Goal: Transaction & Acquisition: Obtain resource

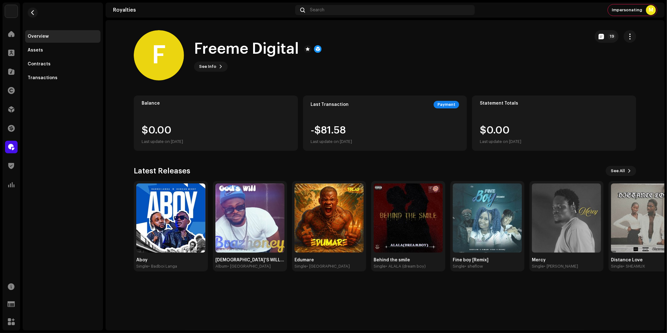
click at [12, 11] on img at bounding box center [11, 11] width 13 height 13
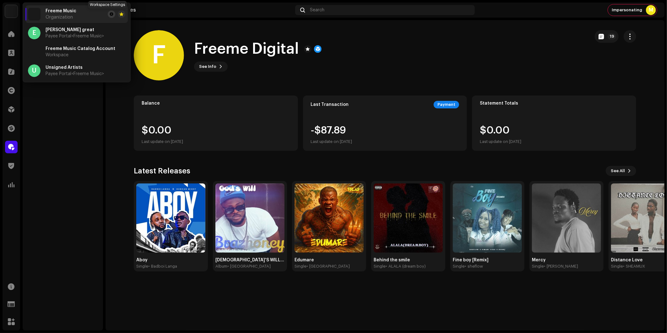
click at [110, 15] on span at bounding box center [112, 14] width 4 height 5
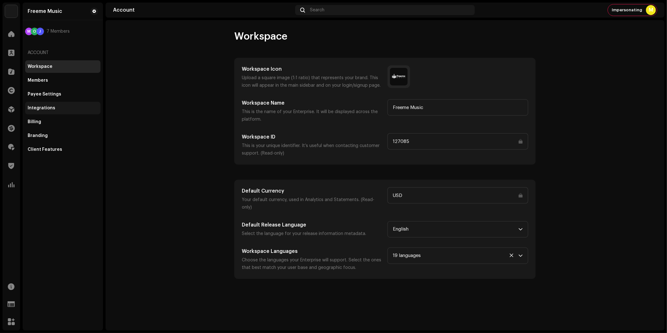
click at [51, 110] on div "Integrations" at bounding box center [42, 108] width 28 height 5
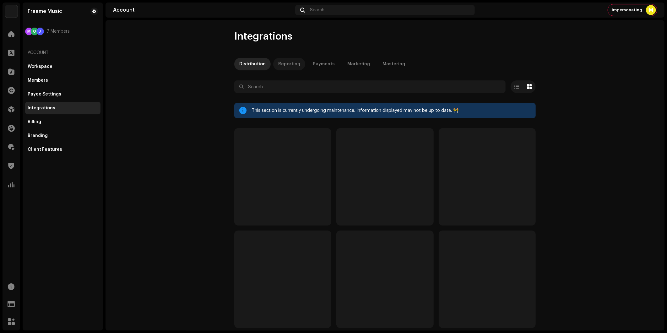
click at [287, 67] on div "Reporting" at bounding box center [289, 64] width 22 height 13
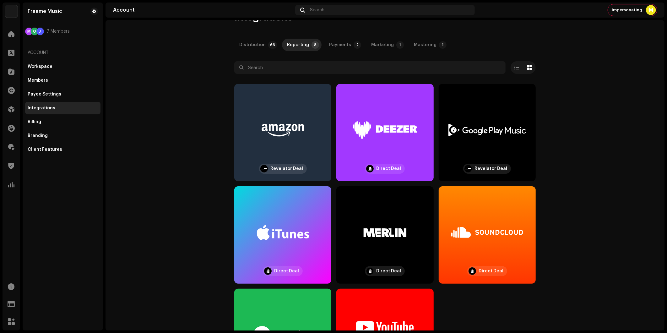
scroll to position [10, 0]
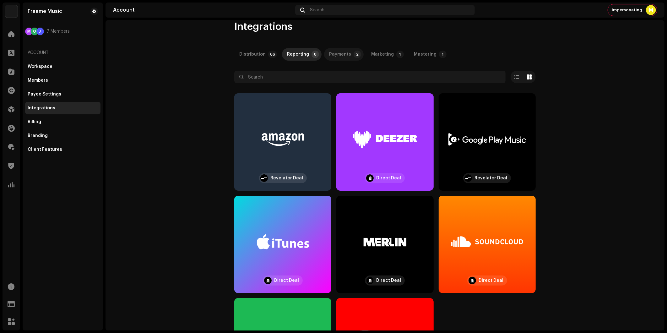
click at [340, 53] on div "Payments" at bounding box center [340, 54] width 22 height 13
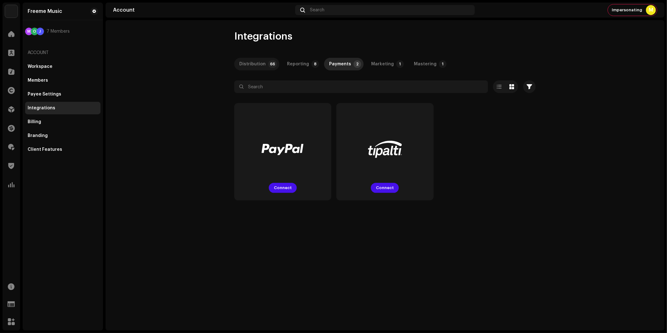
click at [254, 65] on div "Distribution" at bounding box center [252, 64] width 26 height 13
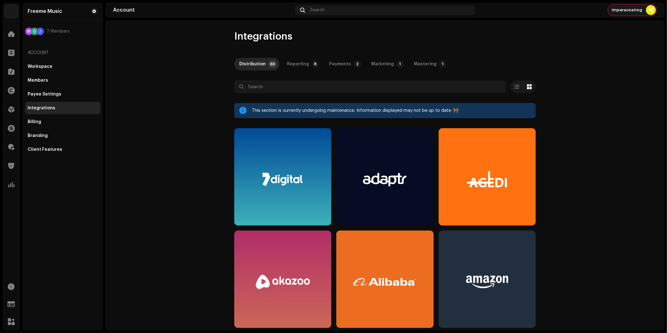
click at [629, 14] on div "Impersonating M" at bounding box center [632, 9] width 49 height 11
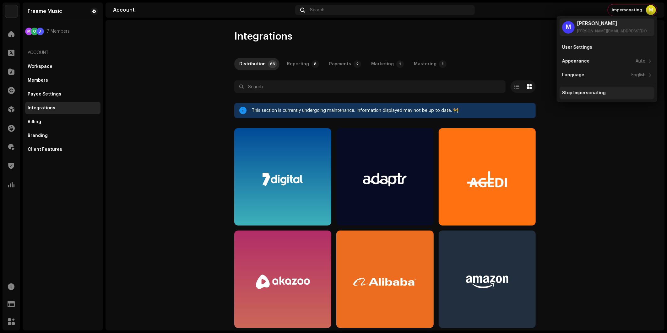
click at [589, 91] on div "Stop Impersonating" at bounding box center [584, 92] width 44 height 5
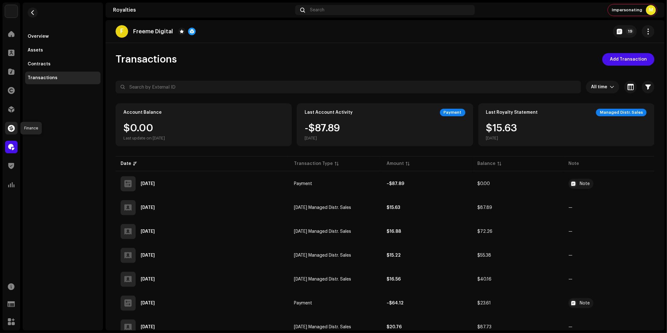
click at [11, 131] on span at bounding box center [11, 128] width 7 height 5
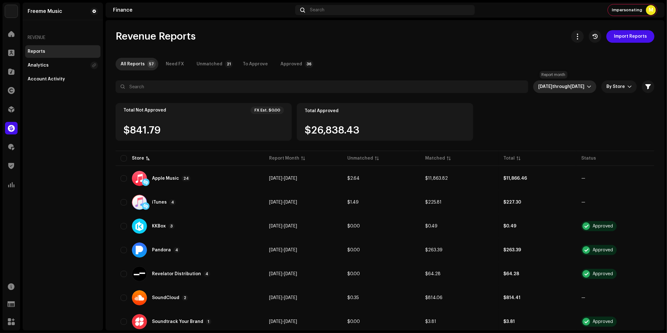
click at [552, 90] on span "Aug 2025 through Oct 2025" at bounding box center [562, 86] width 49 height 13
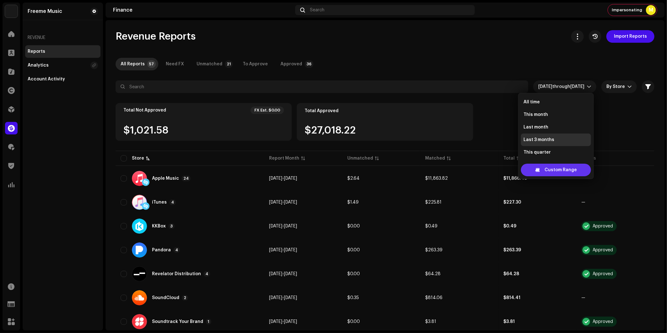
click at [567, 170] on span "Custom Range" at bounding box center [561, 170] width 32 height 13
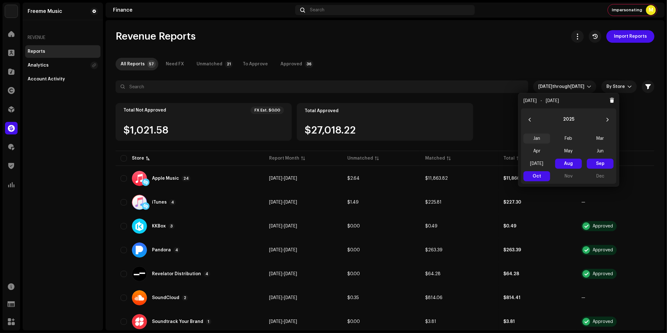
click at [539, 140] on span "Jan" at bounding box center [537, 139] width 27 height 10
click at [538, 172] on span "Oct" at bounding box center [537, 176] width 27 height 10
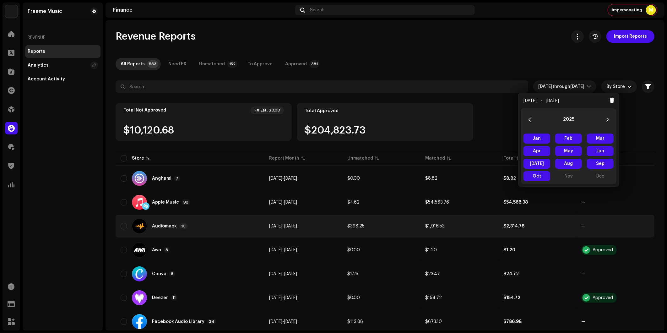
click at [219, 229] on div "Audiomack 10" at bounding box center [190, 226] width 139 height 15
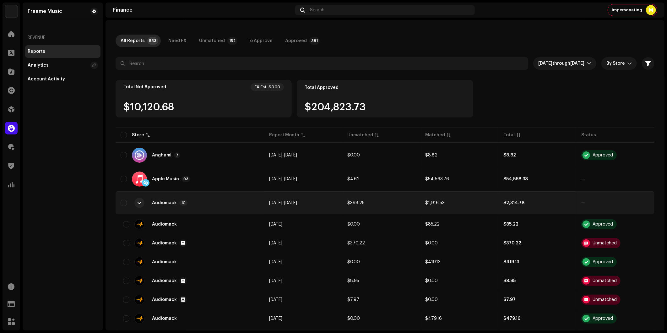
scroll to position [35, 0]
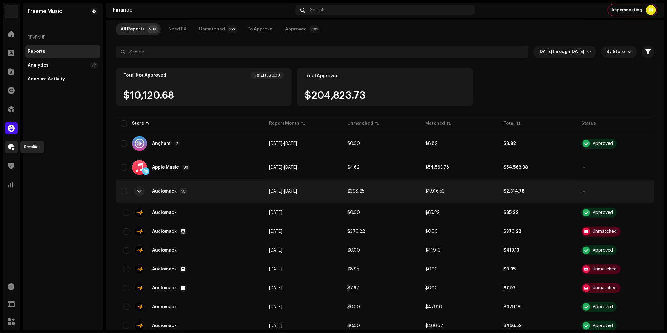
click at [9, 148] on span at bounding box center [11, 147] width 6 height 5
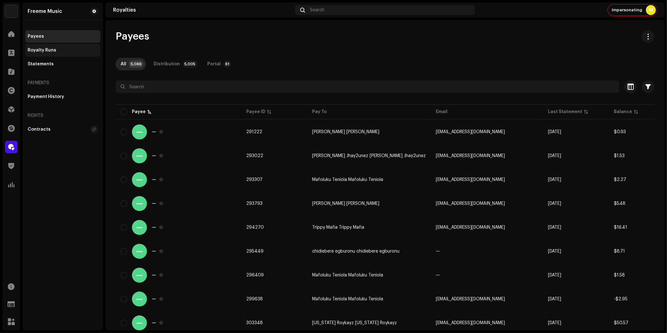
click at [58, 46] on div "Royalty Runs" at bounding box center [62, 50] width 75 height 13
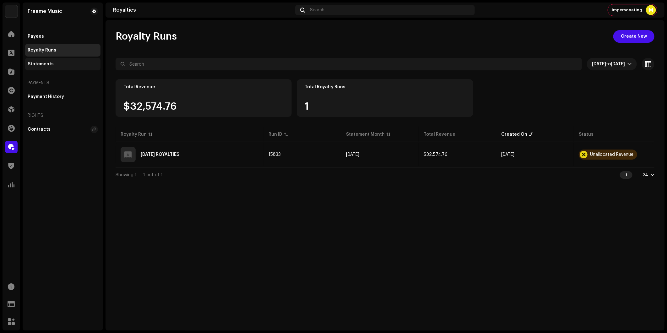
click at [63, 68] on div "Statements" at bounding box center [62, 64] width 75 height 13
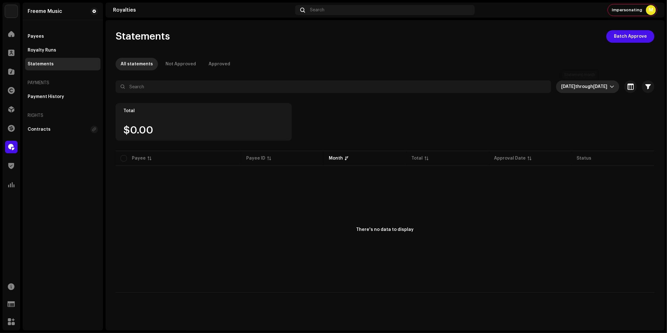
click at [574, 91] on span "Oct 2025 through Oct 2025" at bounding box center [585, 86] width 49 height 13
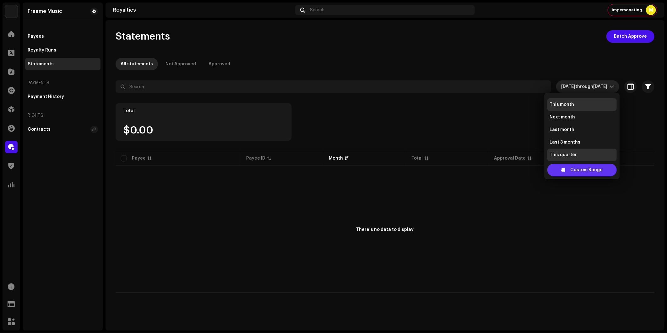
scroll to position [35, 0]
click at [588, 172] on span "Custom Range" at bounding box center [587, 170] width 32 height 13
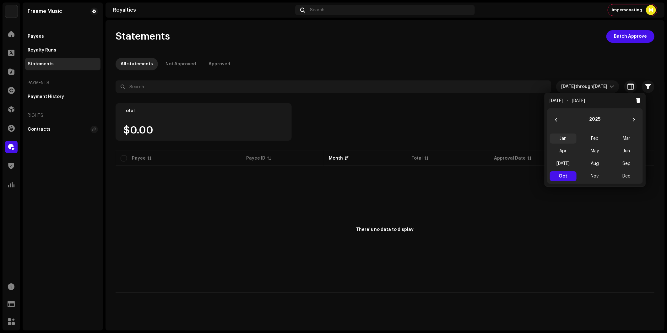
click at [567, 140] on span "Jan" at bounding box center [563, 139] width 27 height 10
click at [630, 178] on span "Dec" at bounding box center [627, 176] width 27 height 10
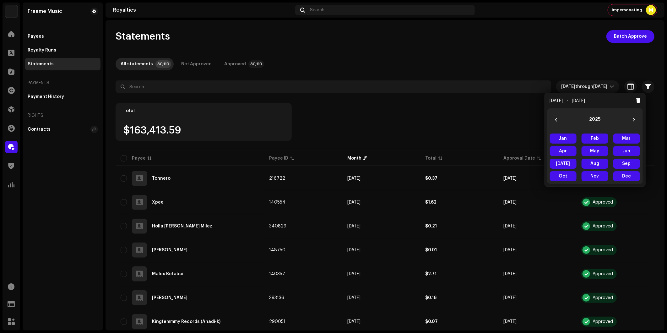
click at [366, 29] on div "Statements Batch Approve All statements 30,110 Not Approved Approved 30,110 Jan…" at bounding box center [385, 175] width 559 height 310
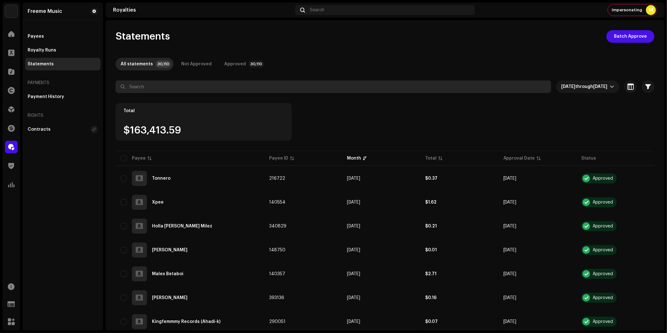
click at [192, 90] on input "text" at bounding box center [334, 86] width 436 height 13
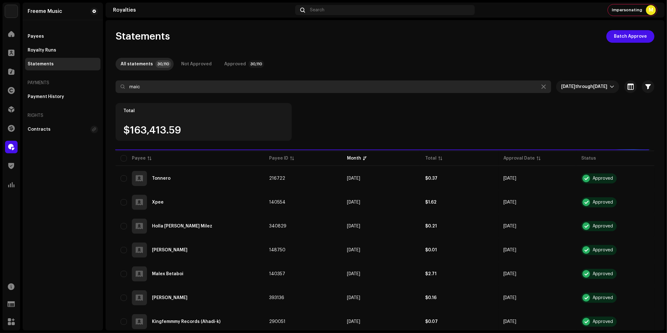
type input "maic"
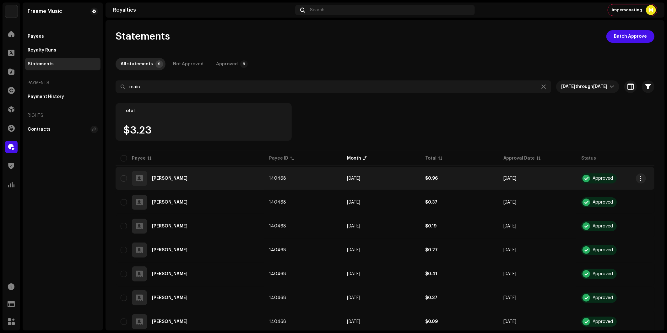
click at [276, 178] on span "140468" at bounding box center [277, 178] width 17 height 4
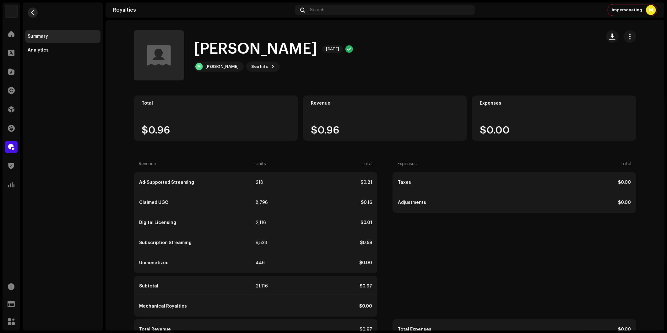
click at [34, 12] on span "button" at bounding box center [32, 12] width 5 height 5
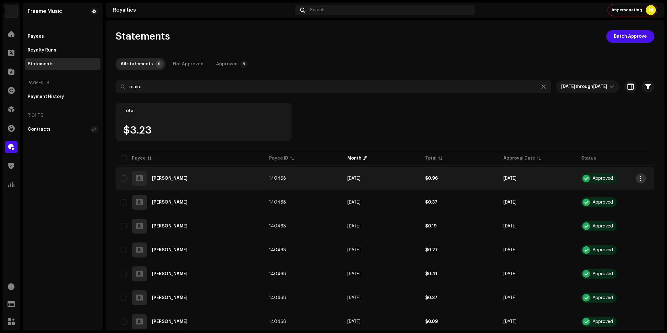
click at [643, 177] on button "button" at bounding box center [641, 178] width 10 height 10
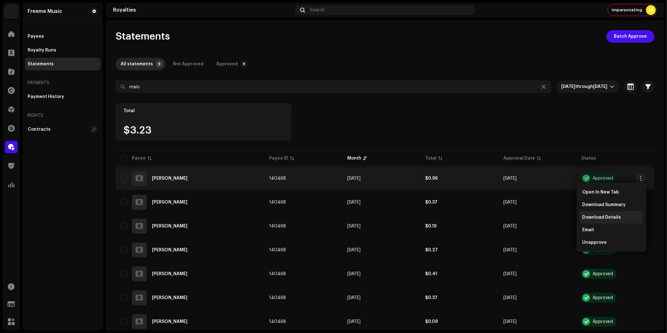
click at [610, 217] on span "Download Details" at bounding box center [601, 217] width 39 height 5
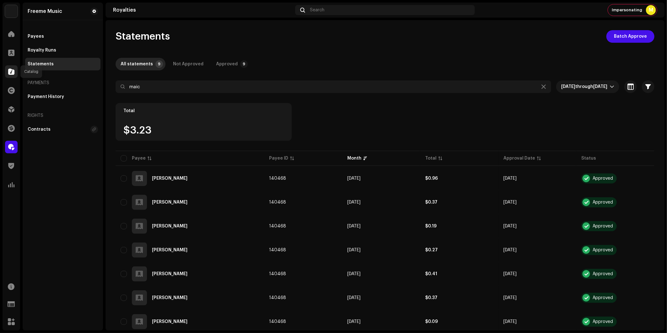
click at [13, 74] on span at bounding box center [11, 71] width 6 height 5
click at [12, 74] on span at bounding box center [11, 71] width 6 height 5
click at [13, 89] on span at bounding box center [11, 90] width 7 height 5
click at [14, 93] on span at bounding box center [11, 90] width 7 height 5
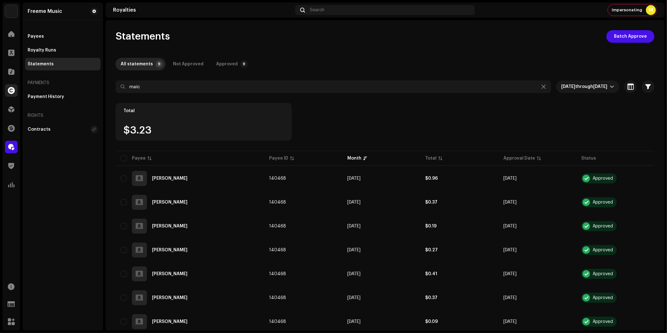
click at [14, 92] on span at bounding box center [11, 90] width 7 height 5
click at [14, 74] on span at bounding box center [11, 71] width 6 height 5
click at [14, 91] on span at bounding box center [11, 90] width 7 height 5
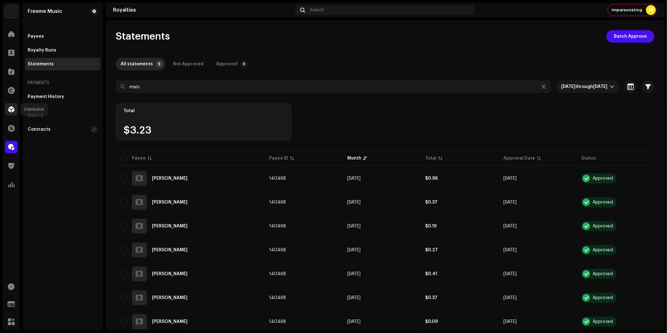
click at [11, 107] on span at bounding box center [11, 109] width 6 height 5
click at [38, 38] on div "Payees" at bounding box center [36, 36] width 16 height 5
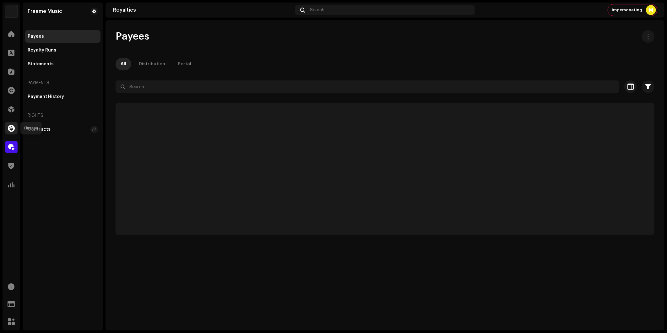
click at [13, 128] on span at bounding box center [11, 128] width 7 height 5
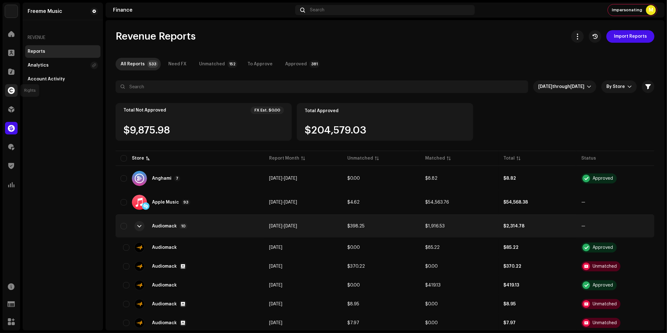
click at [9, 94] on div at bounding box center [11, 90] width 13 height 13
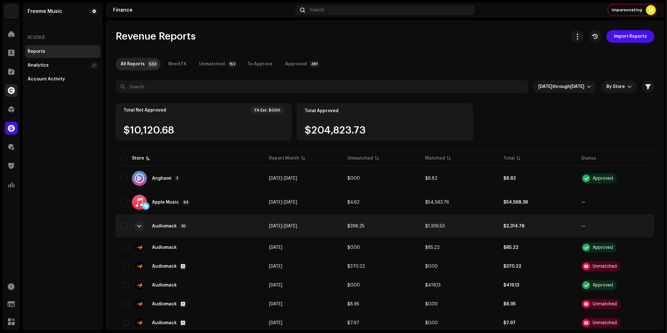
click at [14, 94] on div at bounding box center [11, 90] width 13 height 13
click at [652, 10] on div "M" at bounding box center [651, 10] width 10 height 10
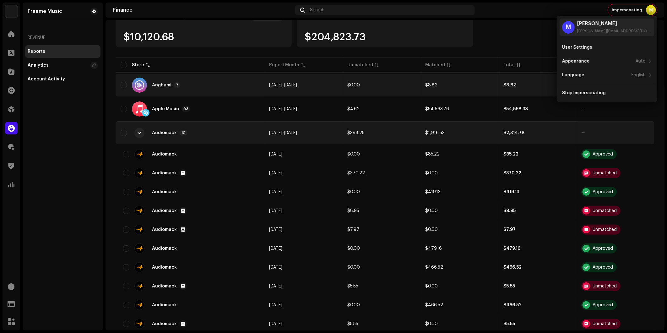
scroll to position [105, 0]
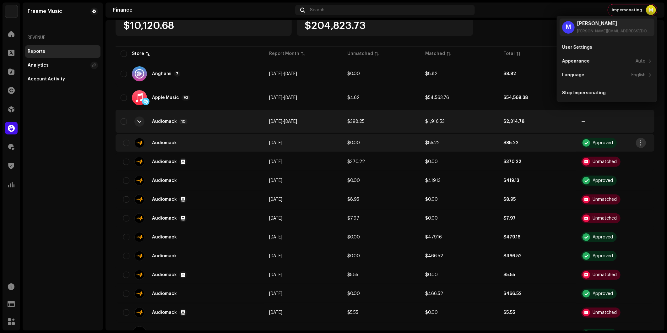
click at [641, 142] on span "button" at bounding box center [641, 142] width 5 height 5
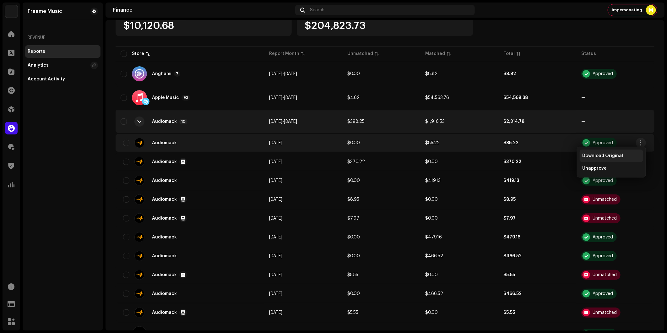
click at [625, 154] on div "Download Original" at bounding box center [611, 155] width 58 height 5
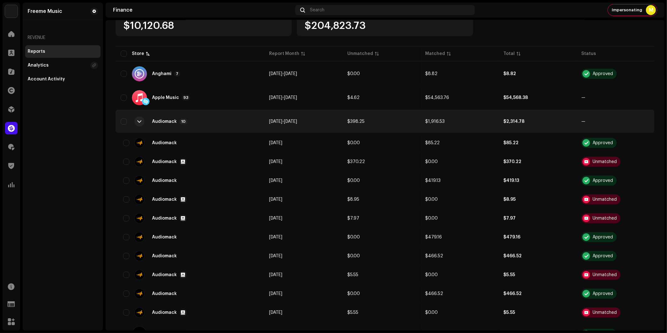
click at [52, 153] on div "Freeme Music Revenue Reports Analytics Account Activity" at bounding box center [63, 167] width 80 height 328
click at [15, 89] on div at bounding box center [11, 90] width 13 height 13
click at [11, 90] on span at bounding box center [11, 90] width 7 height 5
click at [13, 109] on span at bounding box center [11, 109] width 6 height 5
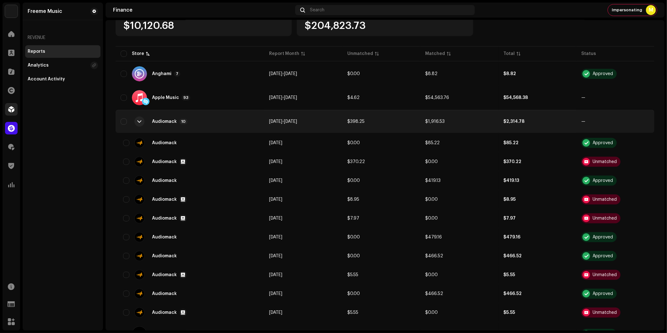
click at [11, 109] on span at bounding box center [11, 109] width 6 height 5
click at [10, 74] on span at bounding box center [11, 71] width 6 height 5
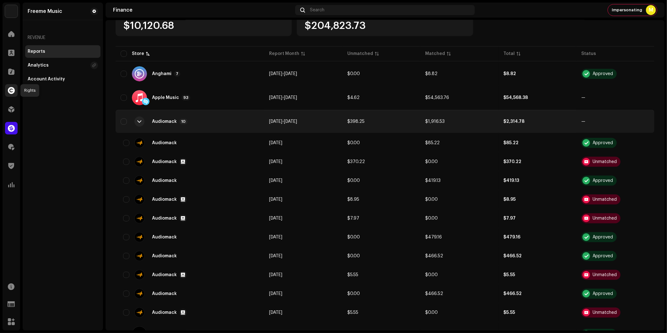
click at [13, 90] on span at bounding box center [11, 90] width 7 height 5
click at [7, 52] on div at bounding box center [11, 52] width 13 height 13
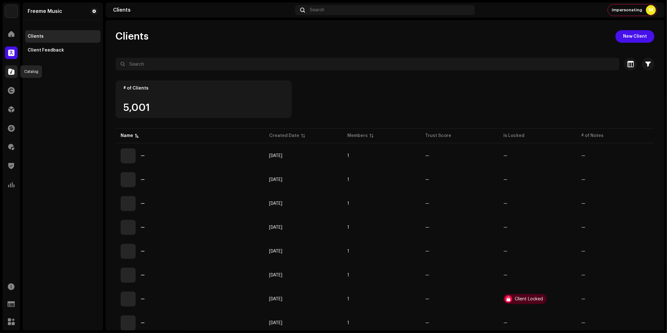
click at [12, 75] on div at bounding box center [11, 71] width 13 height 13
click at [14, 92] on span at bounding box center [11, 90] width 7 height 5
click at [8, 112] on span at bounding box center [11, 109] width 6 height 5
click at [13, 88] on span at bounding box center [11, 90] width 7 height 5
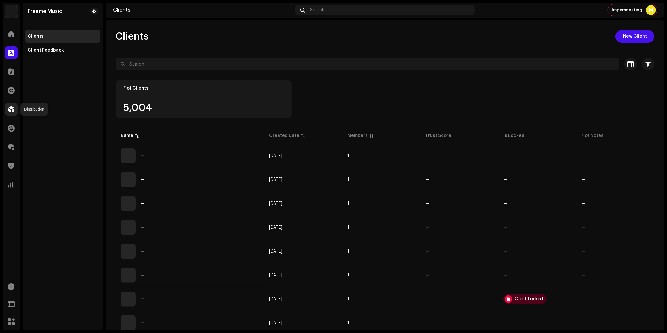
click at [11, 111] on span at bounding box center [11, 109] width 6 height 5
click at [10, 134] on div "Finance" at bounding box center [12, 128] width 18 height 18
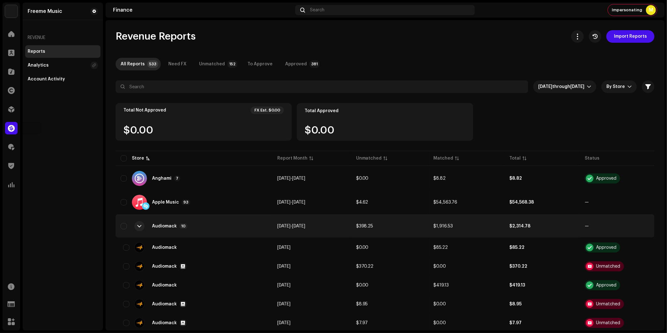
click at [10, 133] on div at bounding box center [11, 128] width 13 height 13
click at [16, 72] on div at bounding box center [11, 71] width 13 height 13
click at [13, 72] on span at bounding box center [11, 71] width 6 height 5
click at [10, 57] on div at bounding box center [11, 52] width 13 height 13
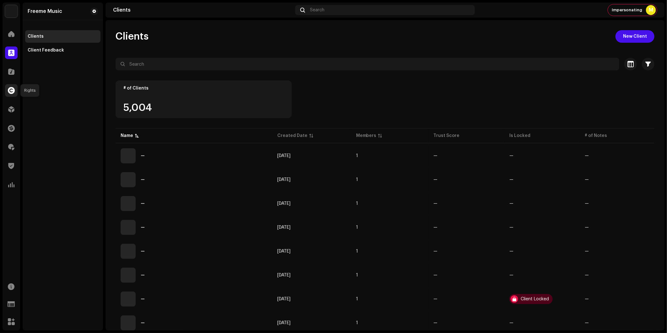
click at [15, 91] on div at bounding box center [11, 90] width 13 height 13
click at [13, 90] on span at bounding box center [11, 90] width 7 height 5
drag, startPoint x: 12, startPoint y: 129, endPoint x: 14, endPoint y: 112, distance: 16.8
click at [12, 129] on span at bounding box center [11, 128] width 7 height 5
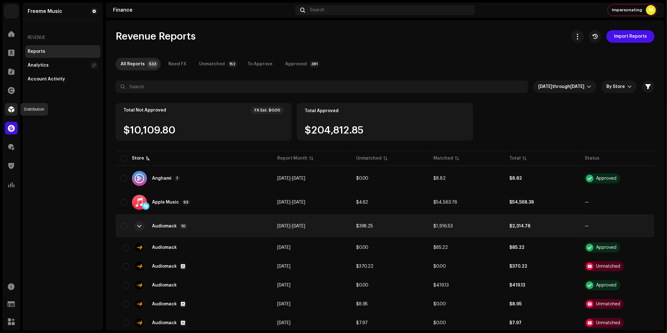
click at [14, 110] on span at bounding box center [11, 109] width 6 height 5
click at [5, 92] on div at bounding box center [11, 90] width 13 height 13
click at [6, 108] on div at bounding box center [11, 109] width 13 height 13
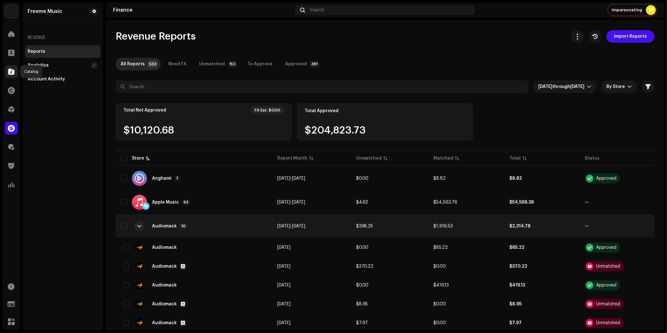
click at [14, 72] on span at bounding box center [11, 71] width 6 height 5
click at [8, 146] on span at bounding box center [11, 147] width 6 height 5
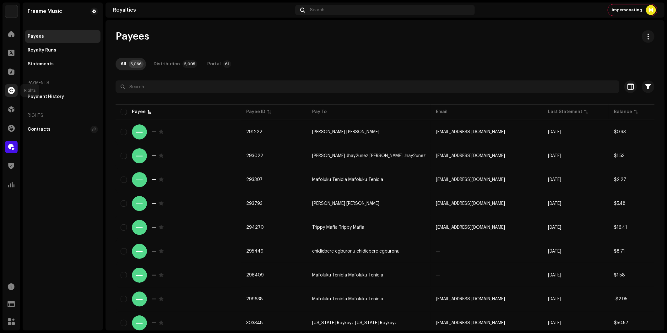
click at [9, 89] on span at bounding box center [11, 90] width 7 height 5
click at [8, 73] on span at bounding box center [11, 71] width 6 height 5
click at [11, 70] on span at bounding box center [11, 71] width 6 height 5
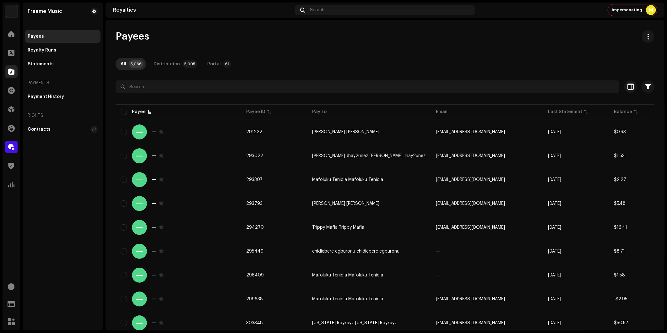
click at [11, 70] on span at bounding box center [11, 71] width 6 height 5
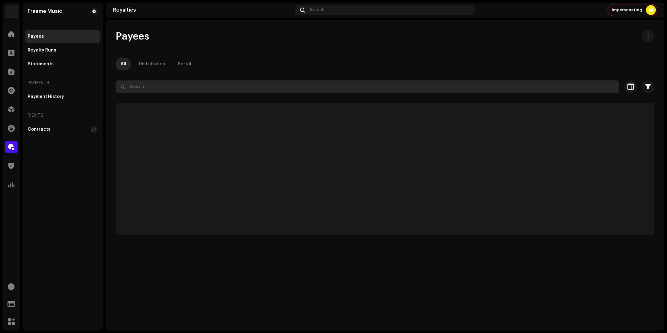
click at [132, 87] on input "text" at bounding box center [368, 86] width 504 height 13
